Goal: Information Seeking & Learning: Learn about a topic

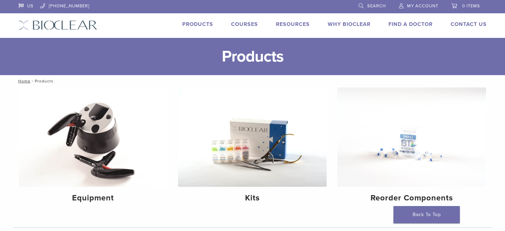
click at [69, 25] on img at bounding box center [58, 25] width 79 height 10
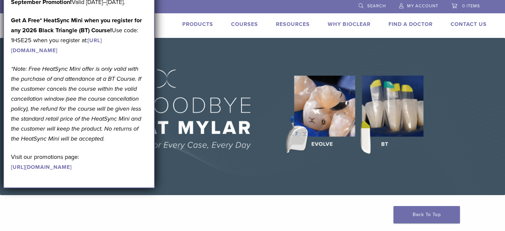
click at [236, 77] on img at bounding box center [252, 116] width 505 height 157
click at [183, 82] on img at bounding box center [252, 116] width 505 height 157
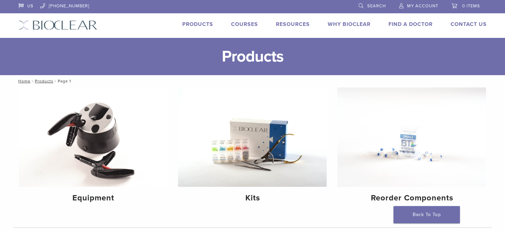
click at [54, 26] on img at bounding box center [58, 25] width 79 height 10
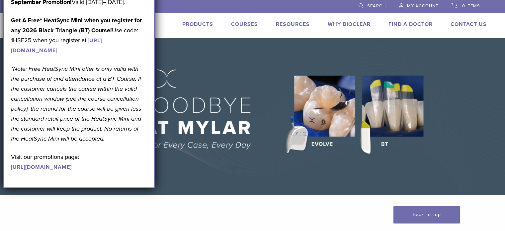
click at [231, 156] on img at bounding box center [252, 116] width 505 height 157
click at [221, 176] on img at bounding box center [252, 116] width 505 height 157
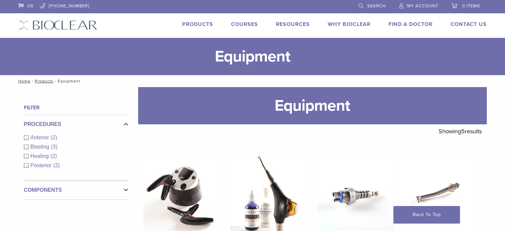
click at [77, 27] on img at bounding box center [58, 25] width 79 height 10
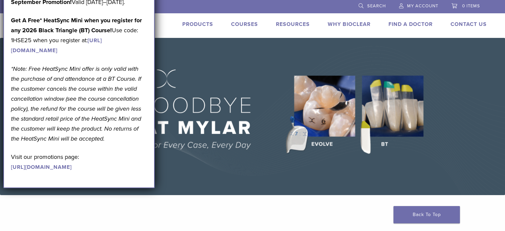
click at [201, 91] on img at bounding box center [252, 116] width 505 height 157
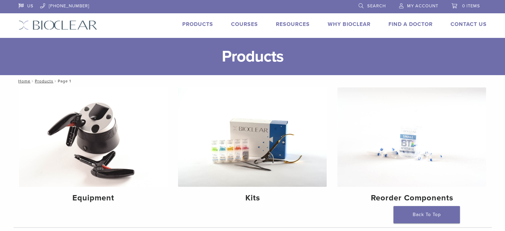
click at [250, 26] on link "Courses" at bounding box center [244, 24] width 27 height 7
click at [102, 163] on img at bounding box center [93, 136] width 149 height 99
click at [257, 174] on img at bounding box center [252, 136] width 149 height 99
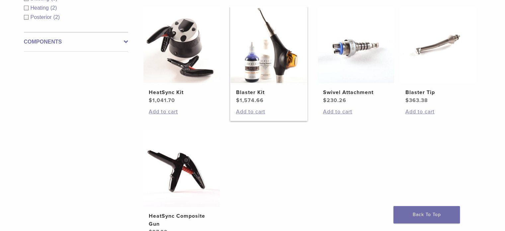
scroll to position [33, 0]
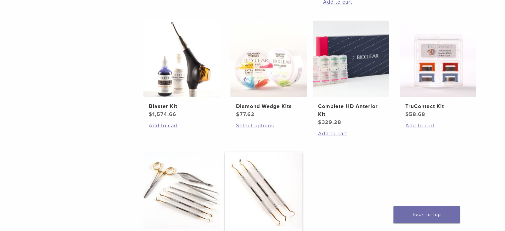
scroll to position [133, 0]
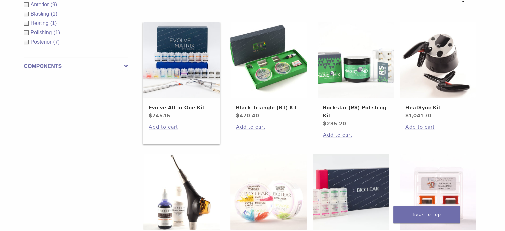
click at [185, 85] on img at bounding box center [181, 60] width 76 height 76
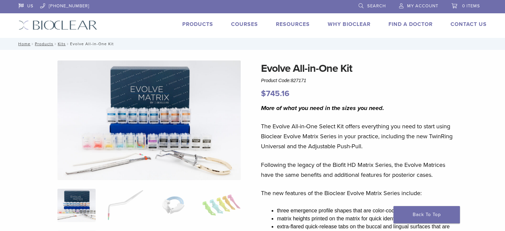
click at [151, 104] on img at bounding box center [148, 120] width 183 height 120
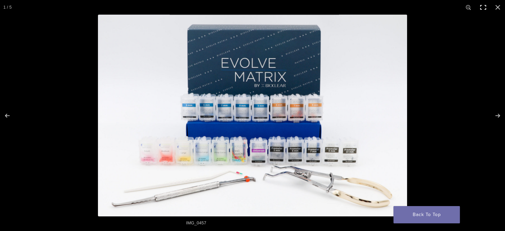
click at [481, 8] on button "Toggle fullscreen" at bounding box center [483, 7] width 15 height 15
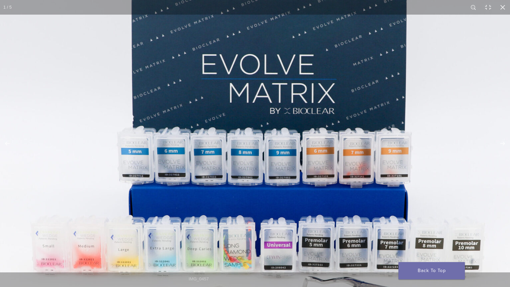
click at [236, 96] on img at bounding box center [266, 173] width 638 height 416
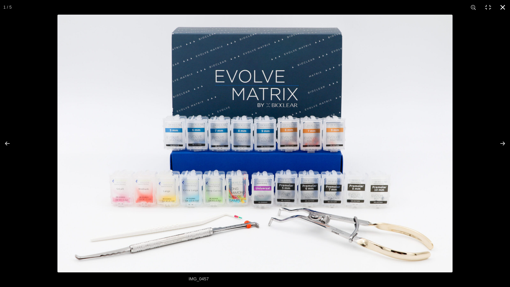
click at [501, 6] on button "Close (Esc)" at bounding box center [502, 7] width 15 height 15
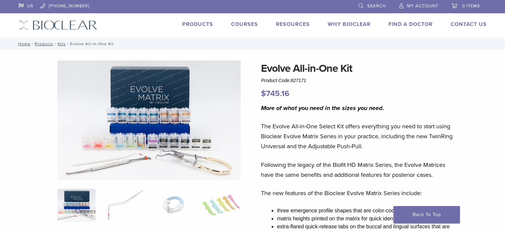
click at [180, 143] on img at bounding box center [148, 120] width 183 height 120
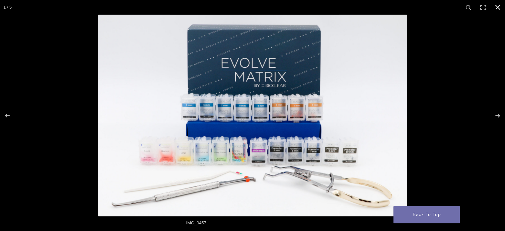
click at [500, 6] on button "Close (Esc)" at bounding box center [497, 7] width 15 height 15
